Goal: Task Accomplishment & Management: Use online tool/utility

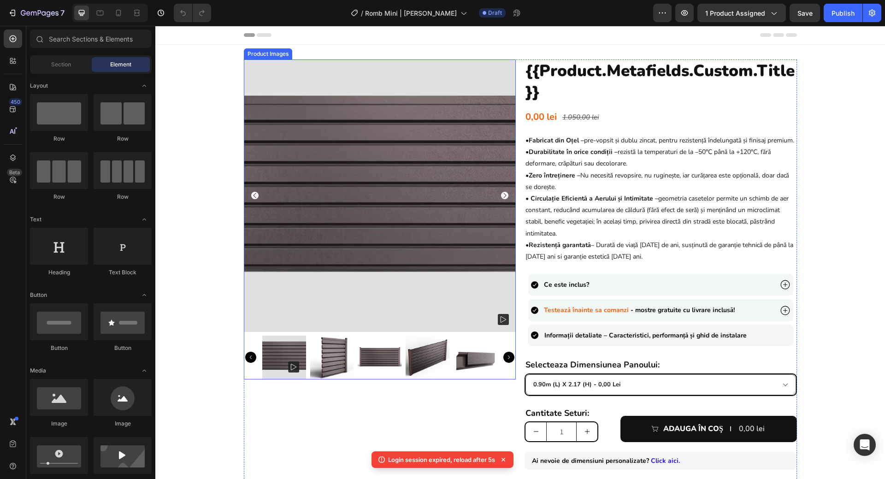
click at [326, 353] on img at bounding box center [332, 357] width 44 height 44
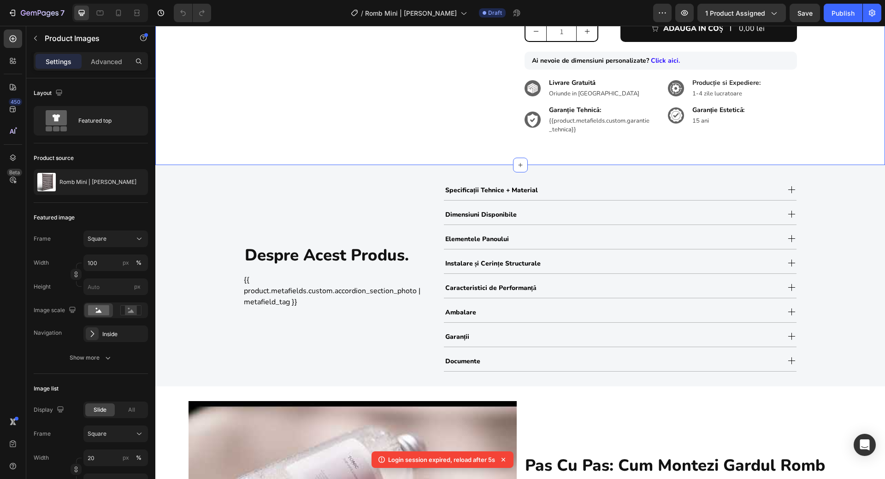
scroll to position [626, 0]
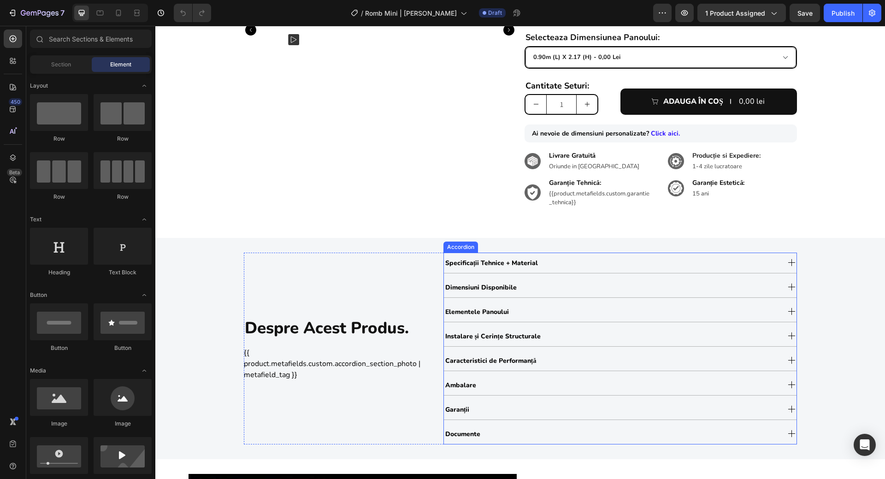
scroll to position [352, 0]
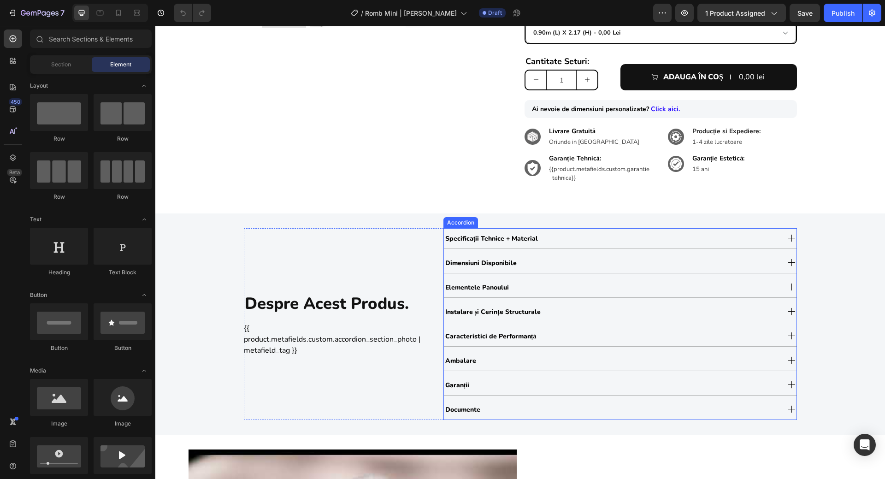
click at [604, 246] on div "Specificații Tehnice + Material" at bounding box center [611, 238] width 335 height 16
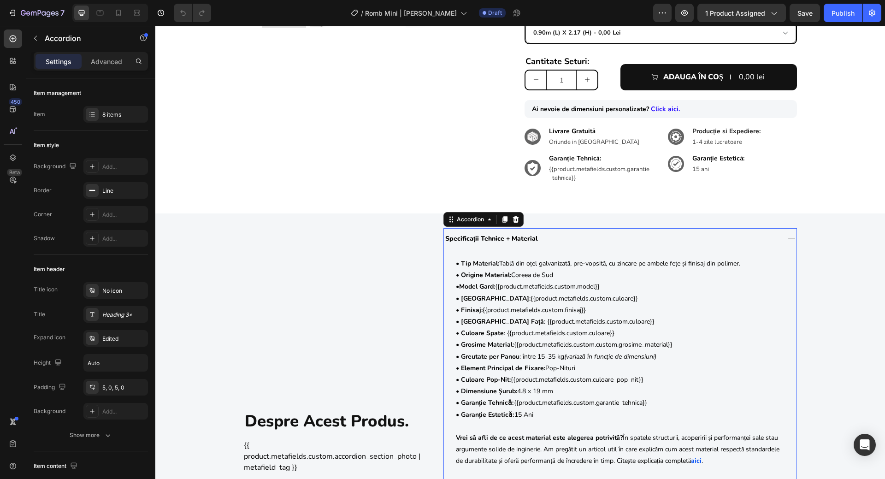
click at [604, 246] on div "Specificații Tehnice + Material" at bounding box center [611, 238] width 335 height 16
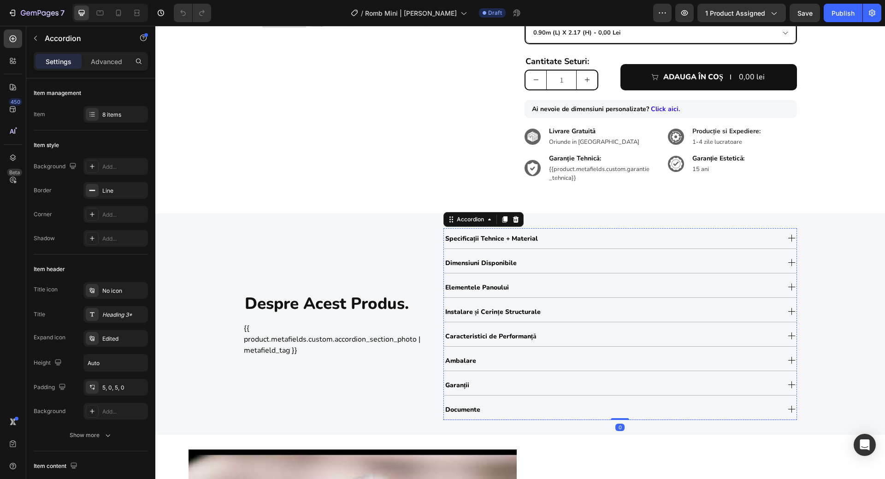
click at [598, 266] on div "Dimensiuni Disponibile" at bounding box center [611, 263] width 335 height 16
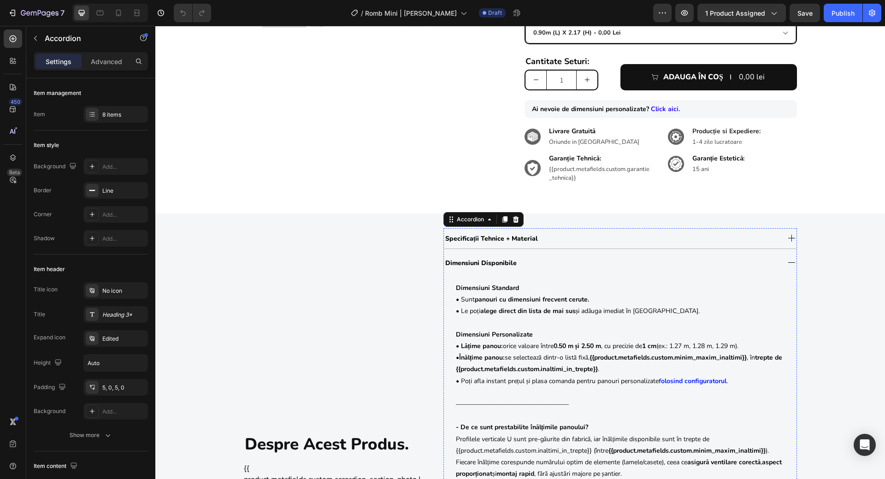
click at [598, 266] on div "Dimensiuni Disponibile" at bounding box center [611, 263] width 335 height 16
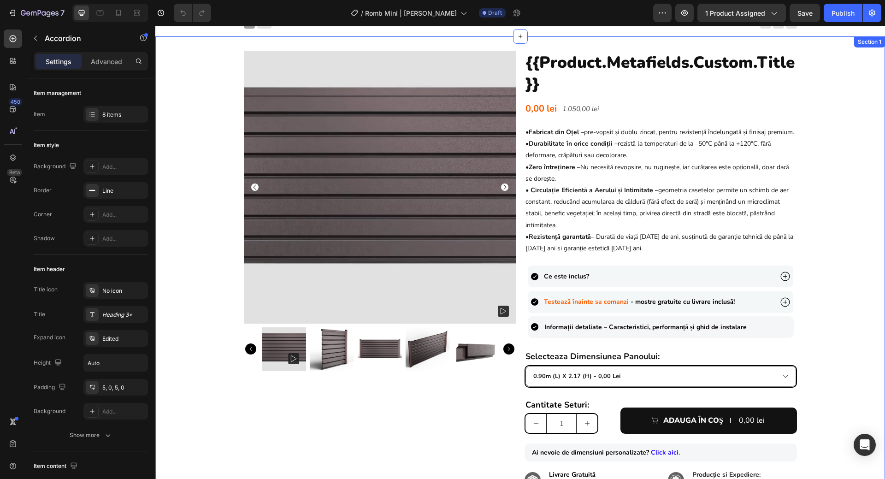
scroll to position [7, 0]
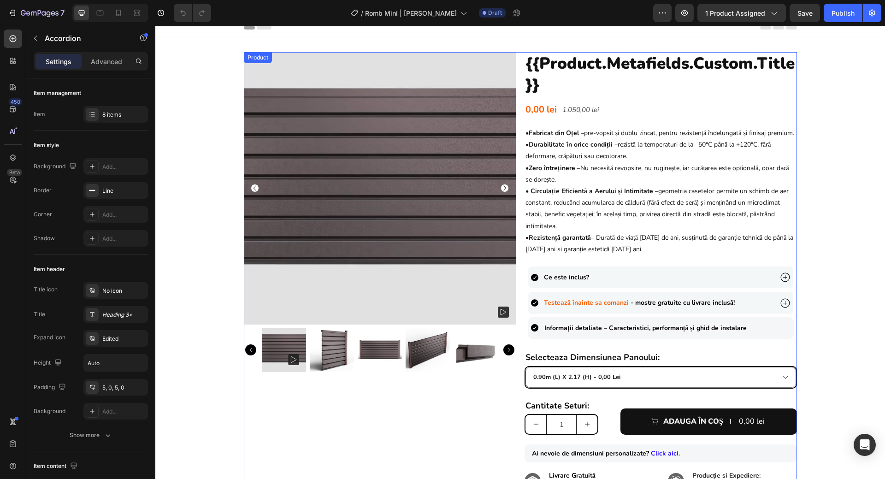
click at [318, 363] on img at bounding box center [332, 350] width 44 height 44
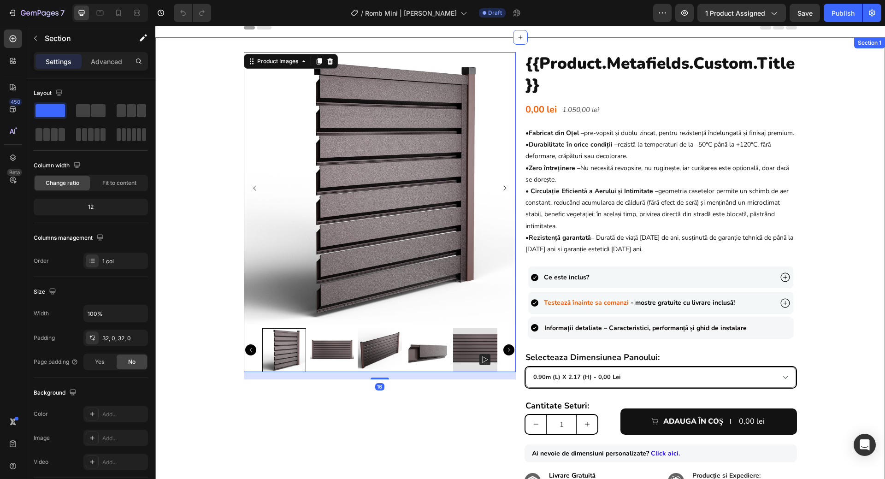
click at [848, 331] on div "Product Images 16 {{product.metafields.custom.title}} Heading 0,00 lei Product …" at bounding box center [519, 297] width 729 height 491
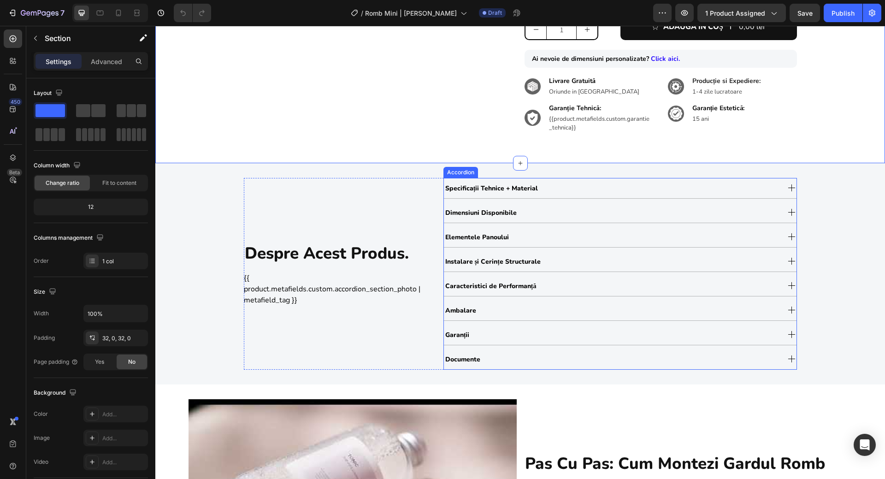
scroll to position [409, 0]
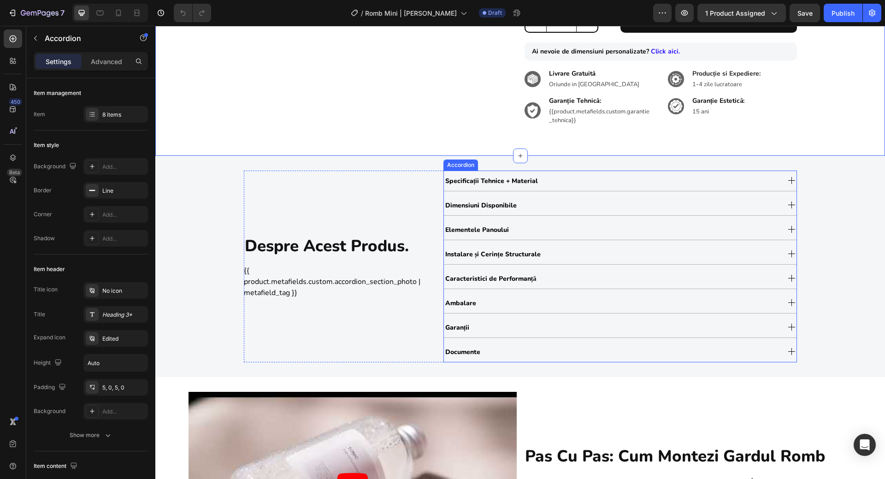
click at [525, 213] on div "Dimensiuni Disponibile" at bounding box center [611, 205] width 335 height 16
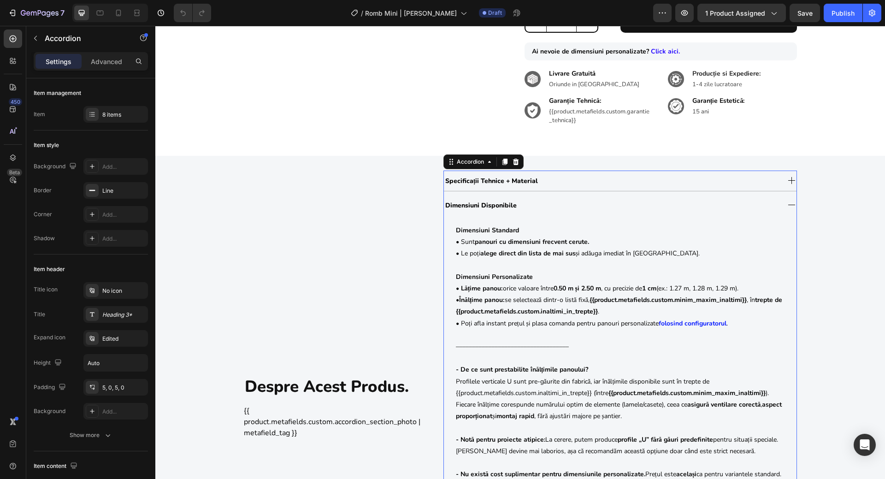
click at [538, 207] on div "Dimensiuni Disponibile" at bounding box center [611, 205] width 335 height 16
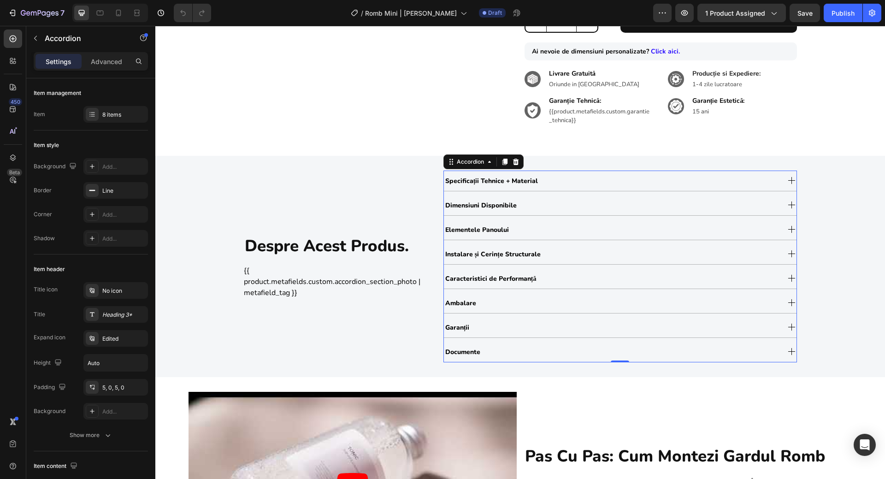
click at [531, 215] on div "Dimensiuni Disponibile" at bounding box center [620, 205] width 352 height 20
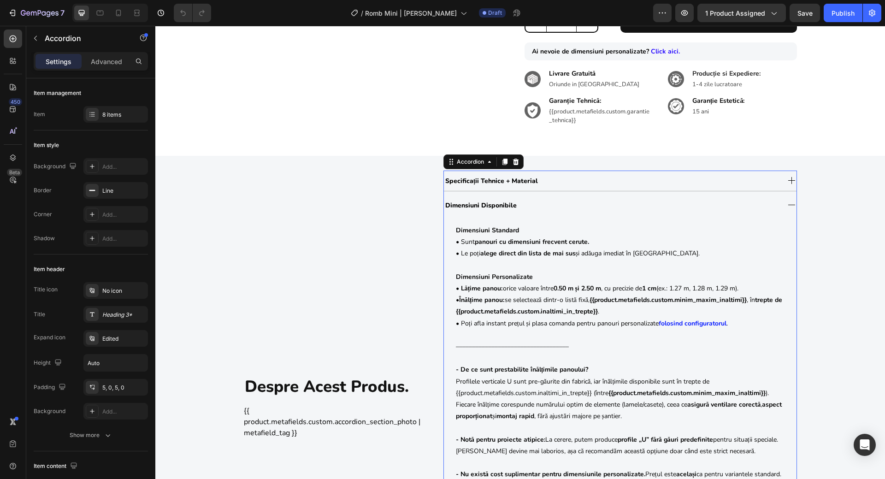
click at [532, 201] on div "Specificații Tehnice + Material Dimensiuni Disponibile Dimensiuni Standard • Su…" at bounding box center [619, 406] width 353 height 472
click at [527, 210] on div "Dimensiuni Disponibile" at bounding box center [611, 205] width 335 height 16
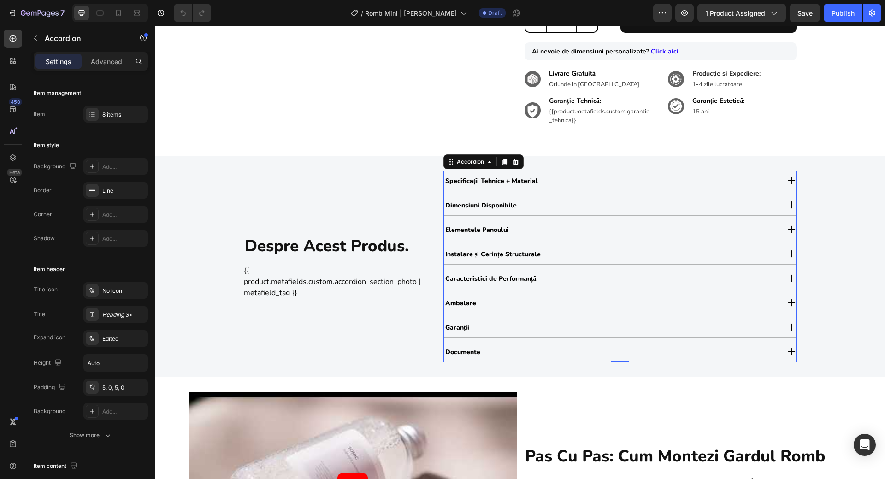
click at [502, 250] on div "Specificații Tehnice + Material Dimensiuni Disponibile Dimensiuni Standard • Su…" at bounding box center [619, 266] width 353 height 192
click at [509, 237] on div "Elementele Panoului" at bounding box center [611, 230] width 335 height 16
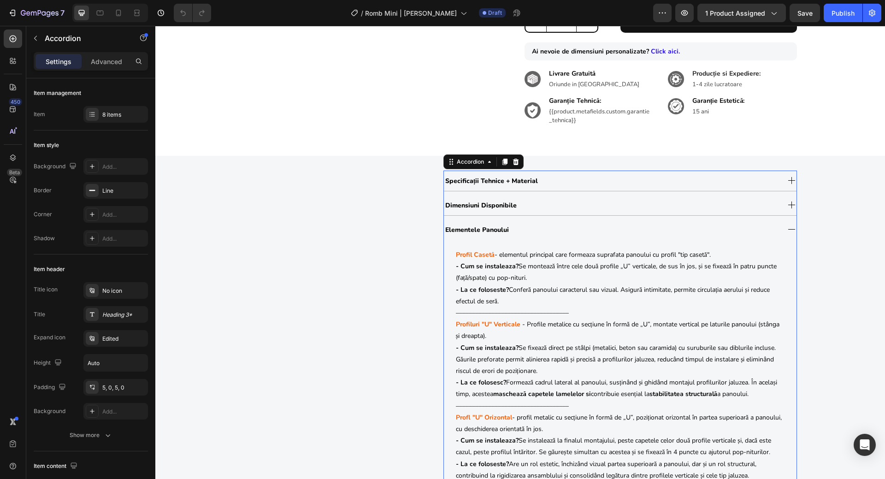
click at [531, 237] on div "Elementele Panoului" at bounding box center [611, 230] width 335 height 16
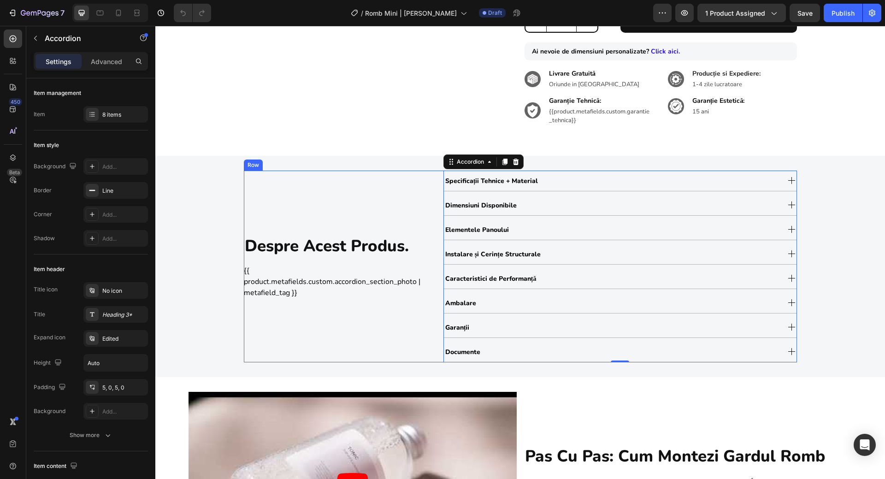
click at [344, 346] on div "despre acest produs. Heading {{ product.metafields.custom.accordion_section_pho…" at bounding box center [332, 266] width 176 height 192
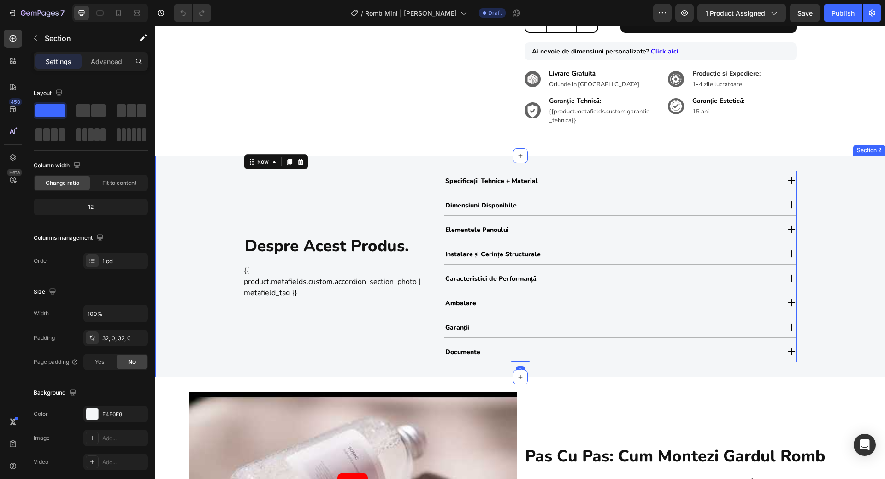
click at [831, 334] on div "despre acest produs. Heading {{ product.metafields.custom.accordion_section_pho…" at bounding box center [519, 266] width 729 height 192
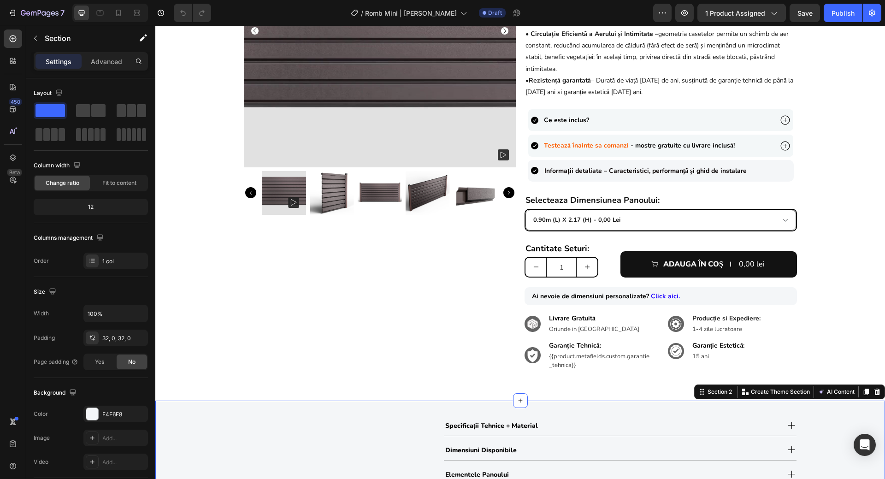
scroll to position [44, 0]
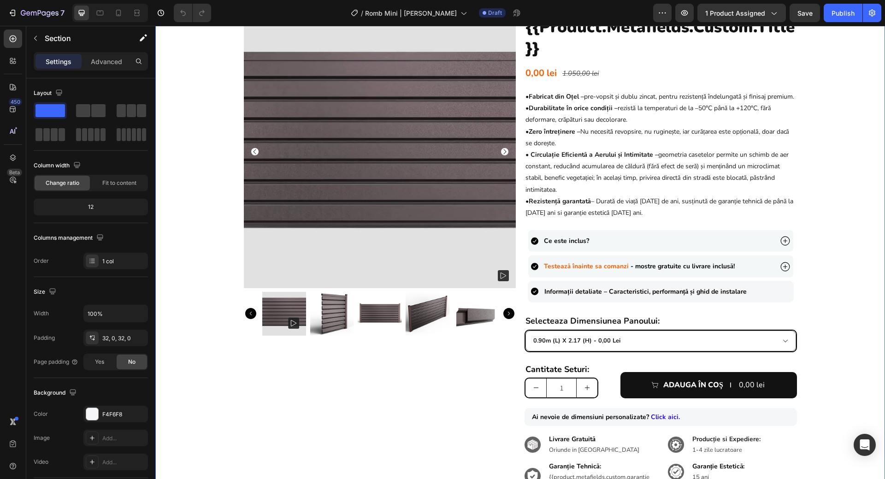
click at [830, 411] on div "Product Images {{product.metafields.custom.title}} Heading 0,00 lei Product Pri…" at bounding box center [519, 261] width 729 height 491
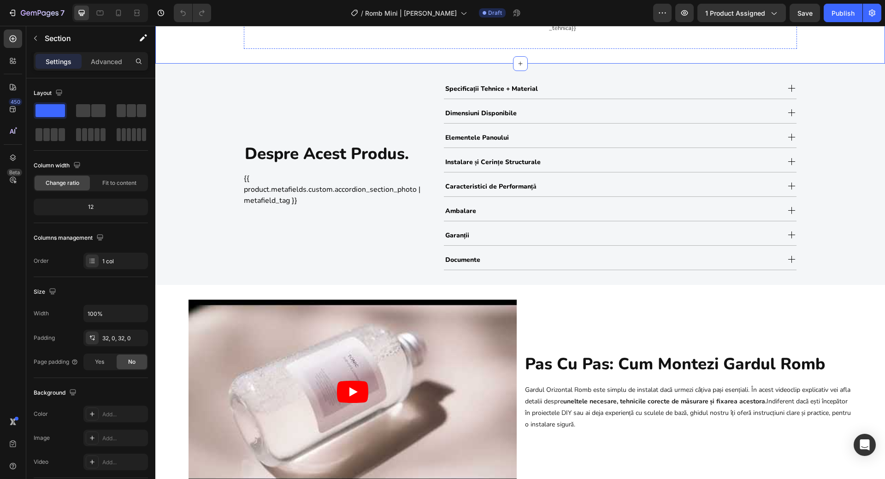
scroll to position [0, 0]
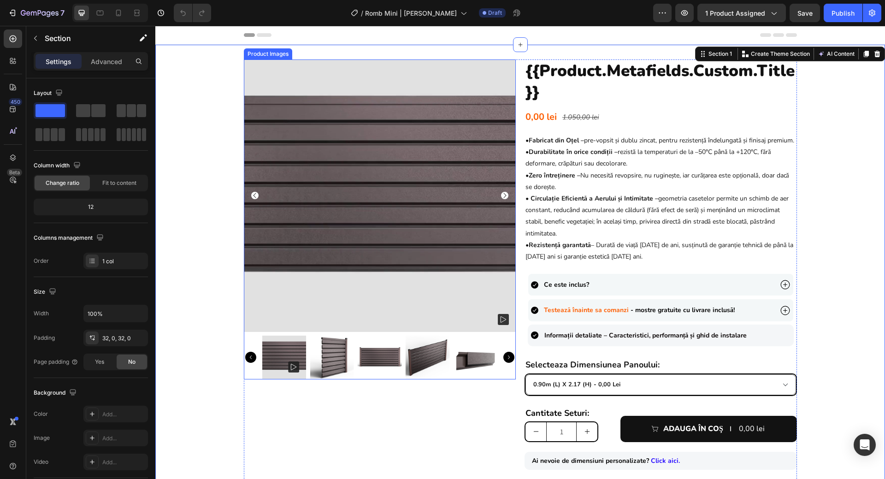
click at [253, 194] on icon "Carousel Back Arrow" at bounding box center [254, 195] width 3 height 5
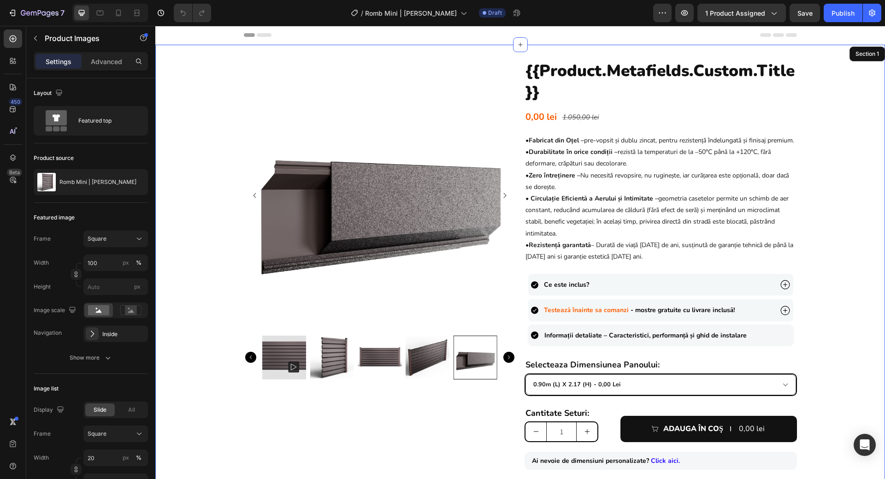
click at [219, 241] on div "Product Images 16 {{product.metafields.custom.title}} Heading 0,00 lei Product …" at bounding box center [519, 304] width 729 height 491
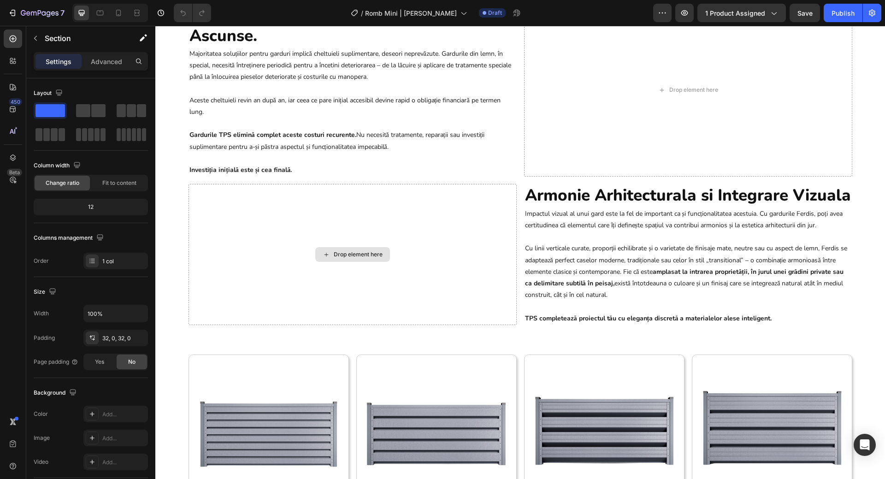
scroll to position [1396, 0]
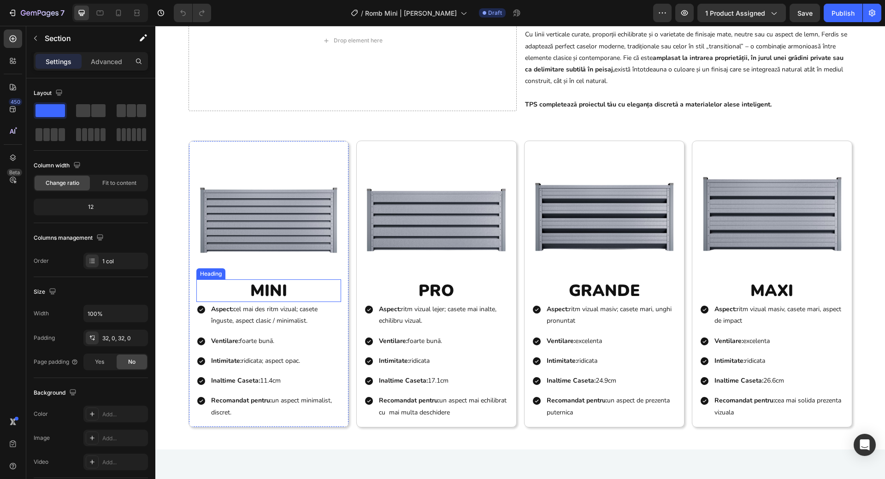
click at [265, 295] on h2 "MINI" at bounding box center [268, 290] width 145 height 23
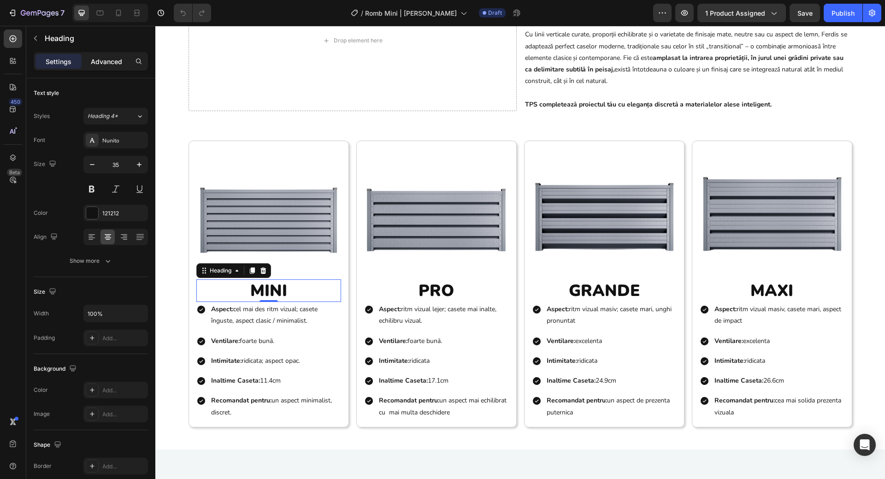
click at [107, 61] on p "Advanced" at bounding box center [106, 62] width 31 height 10
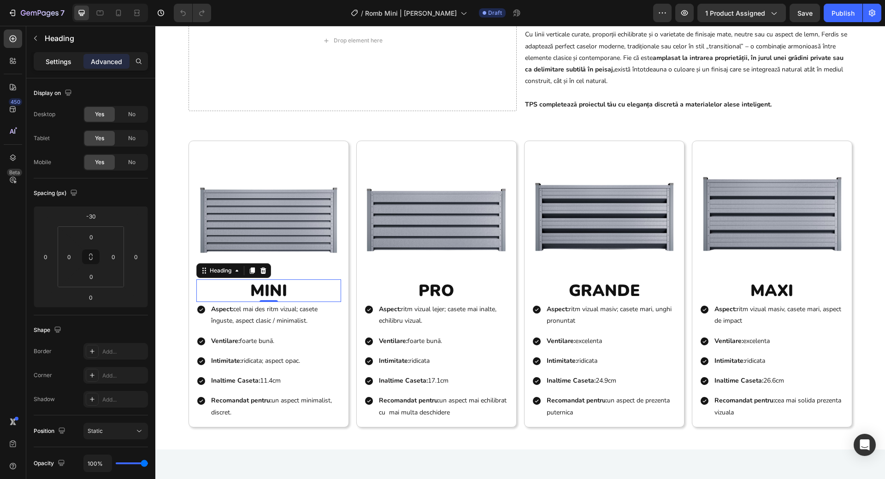
click at [54, 59] on p "Settings" at bounding box center [59, 62] width 26 height 10
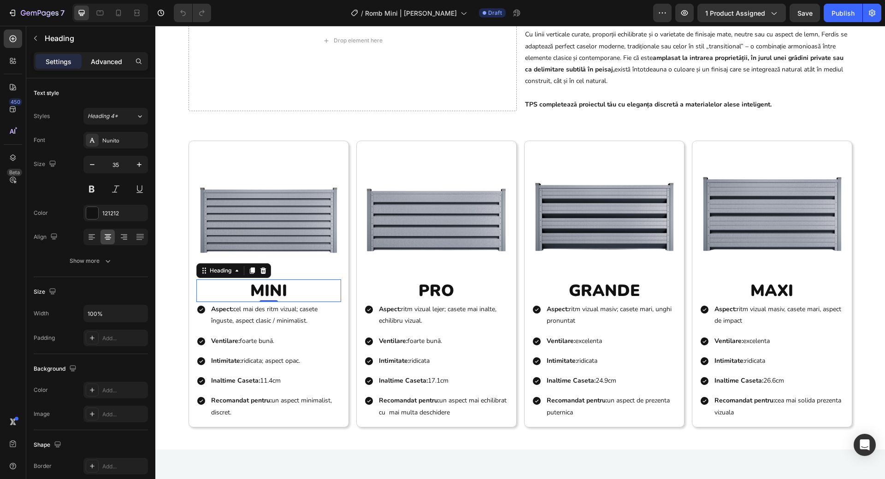
click at [96, 58] on p "Advanced" at bounding box center [106, 62] width 31 height 10
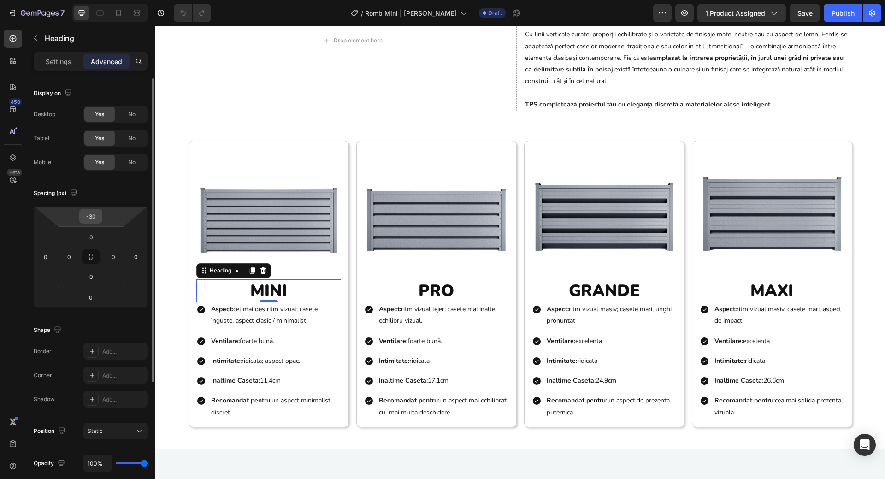
click at [98, 217] on input "-30" at bounding box center [91, 216] width 18 height 14
type input "0"
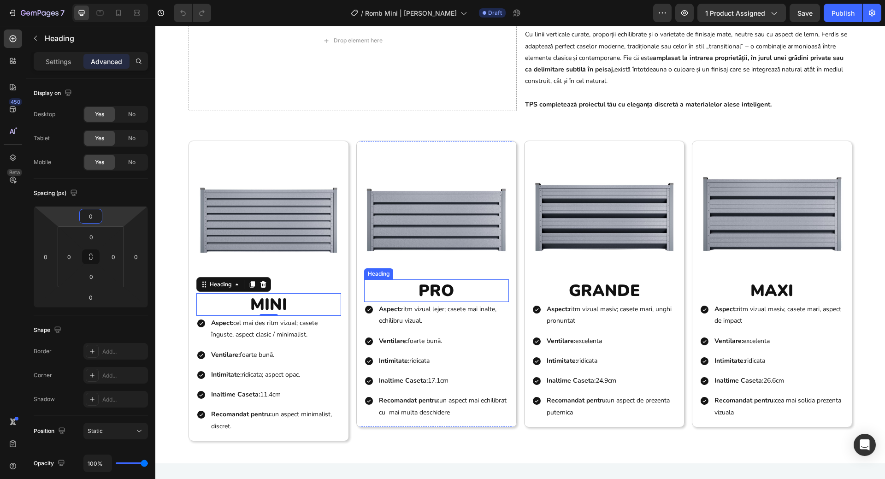
click at [447, 288] on h2 "PRO" at bounding box center [436, 290] width 145 height 23
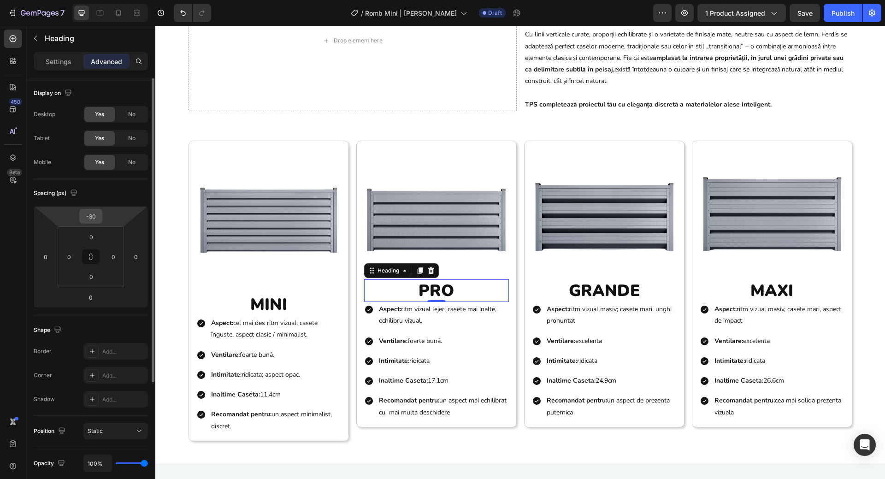
click at [96, 213] on input "-30" at bounding box center [91, 216] width 18 height 14
type input "0"
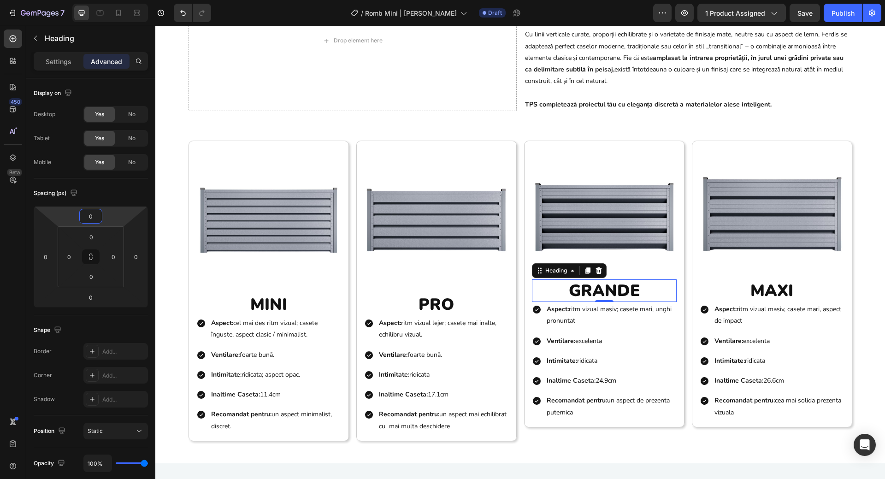
click at [584, 289] on h2 "GRANDE" at bounding box center [604, 290] width 145 height 23
click at [100, 214] on input "-30" at bounding box center [91, 216] width 18 height 14
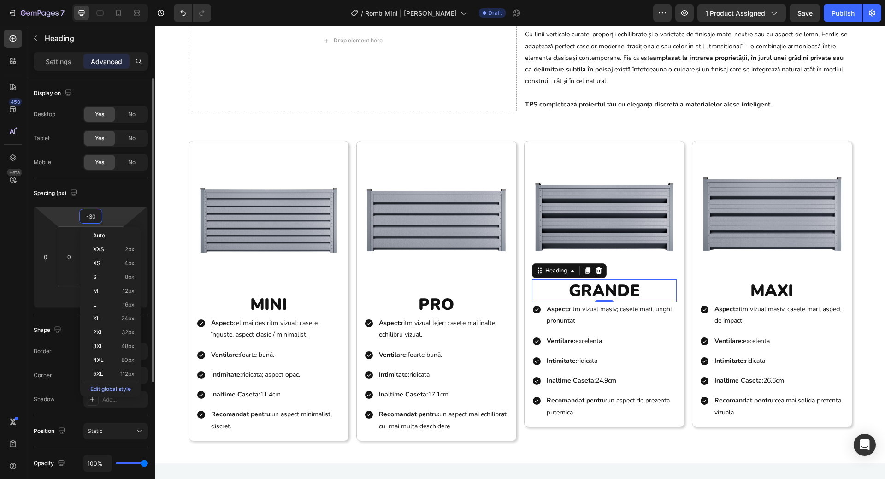
type input "0"
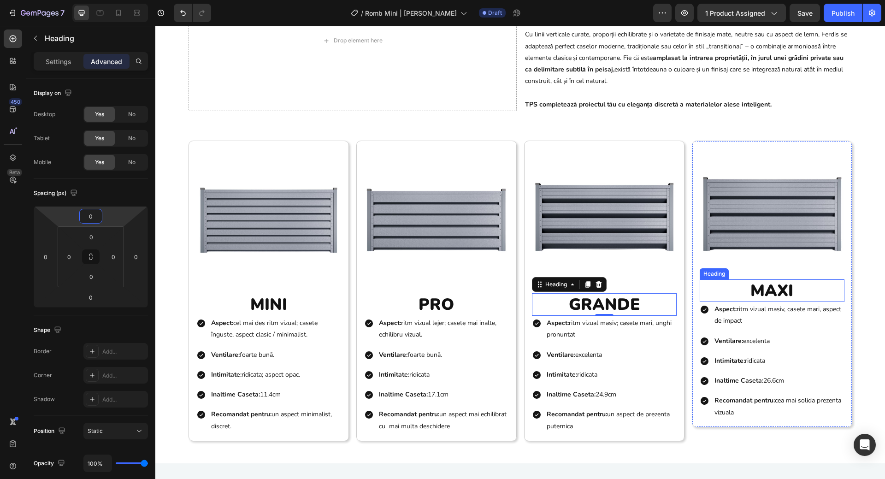
click at [777, 294] on h2 "MAXI" at bounding box center [771, 290] width 145 height 23
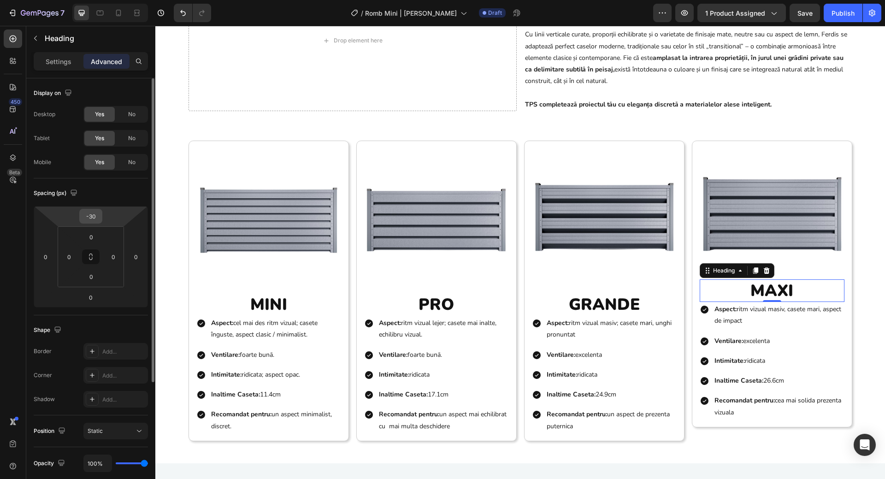
drag, startPoint x: 93, startPoint y: 215, endPoint x: 99, endPoint y: 218, distance: 6.4
click at [93, 216] on input "-30" at bounding box center [91, 216] width 18 height 14
type input "-3"
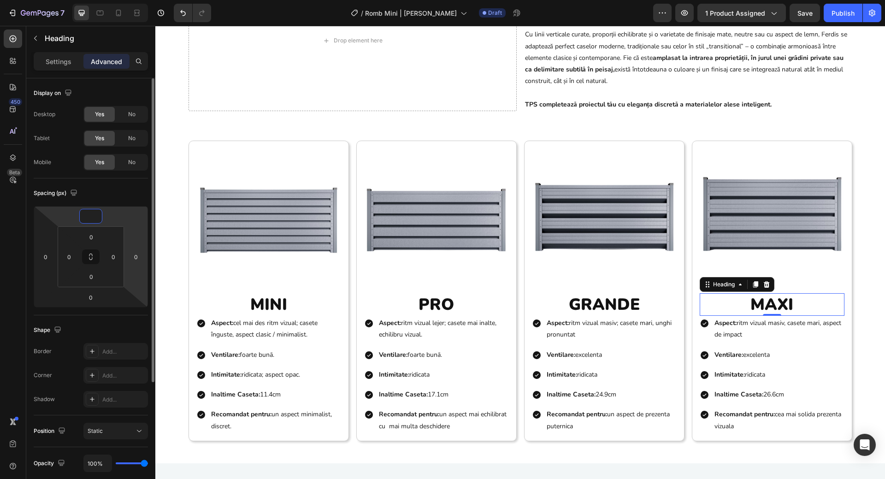
type input "0"
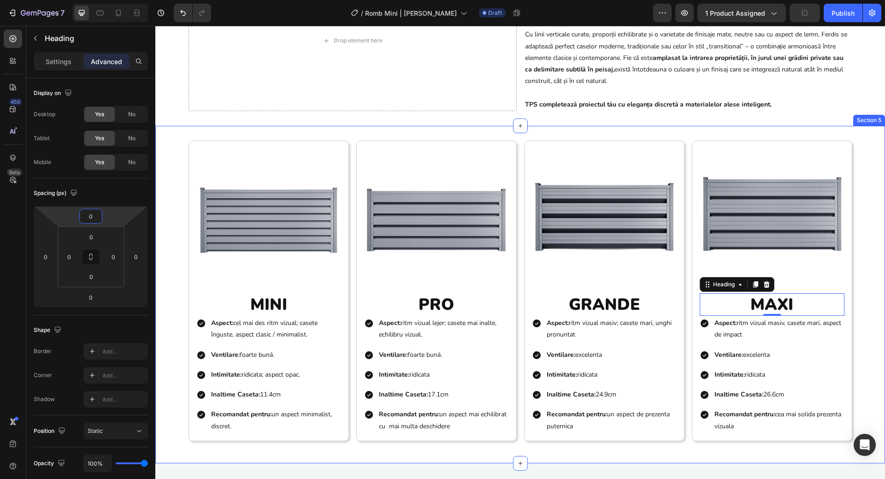
click at [872, 340] on div "Image MINI Heading Aspect: cel mai des ritm vizual; casete înguste, aspect clas…" at bounding box center [519, 295] width 729 height 308
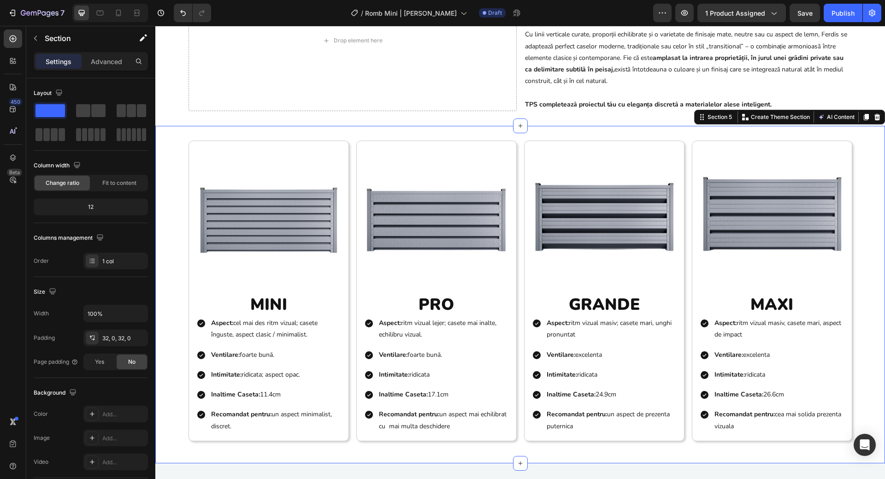
click at [872, 356] on div "Image MINI Heading Aspect: cel mai des ritm vizual; casete înguste, aspect clas…" at bounding box center [519, 295] width 729 height 308
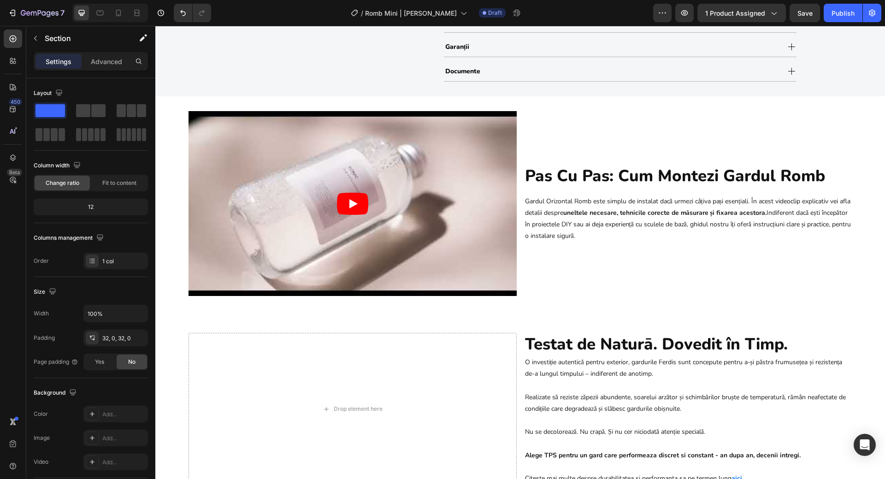
scroll to position [0, 0]
